Goal: Information Seeking & Learning: Learn about a topic

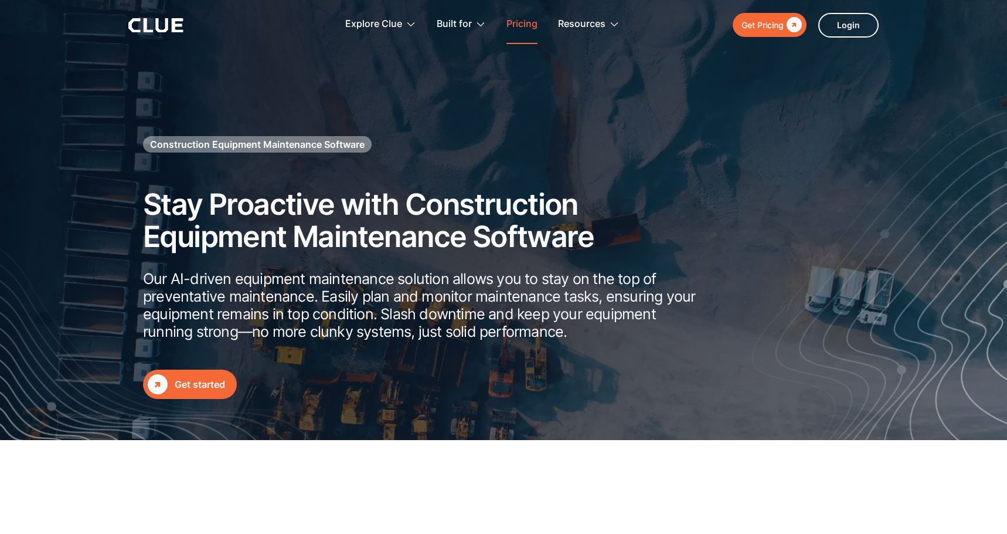
click at [517, 30] on link "Pricing" at bounding box center [522, 24] width 31 height 37
